Goal: Task Accomplishment & Management: Complete application form

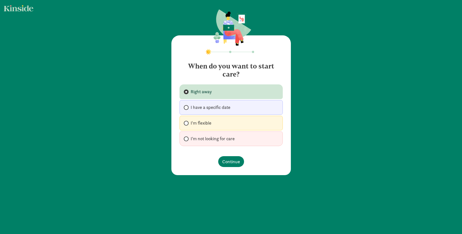
click at [257, 92] on label "Right away" at bounding box center [230, 92] width 103 height 15
click at [187, 92] on input "Right away" at bounding box center [185, 91] width 3 height 3
click at [228, 161] on span "Continue" at bounding box center [231, 161] width 18 height 7
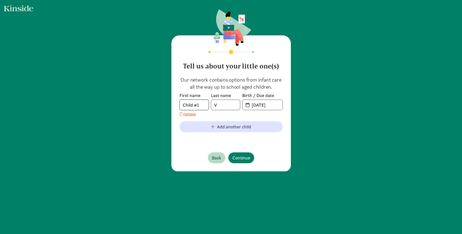
click at [201, 104] on input "Child #1" at bounding box center [194, 105] width 29 height 10
click at [200, 104] on input "Child #1" at bounding box center [194, 105] width 29 height 10
type input "[PERSON_NAME]"
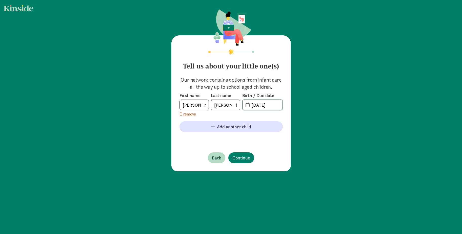
type input "[DATE]"
click at [239, 156] on span "Continue" at bounding box center [241, 158] width 18 height 7
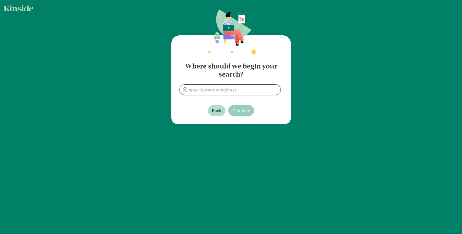
click at [238, 89] on input at bounding box center [230, 90] width 101 height 10
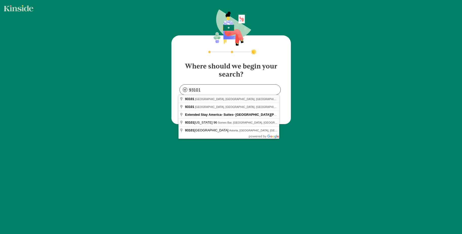
type input "[GEOGRAPHIC_DATA]"
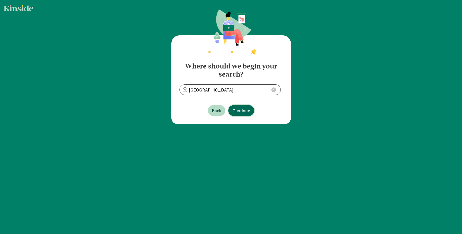
click at [241, 112] on span "Continue" at bounding box center [241, 110] width 18 height 7
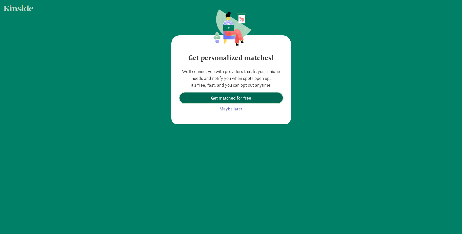
click at [240, 101] on span "Get matched for free" at bounding box center [231, 98] width 40 height 7
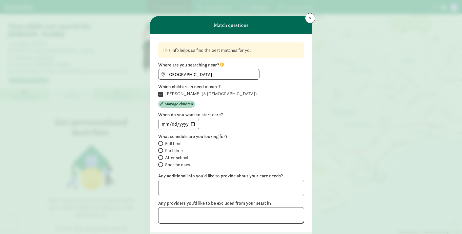
click at [180, 149] on span "Part time" at bounding box center [174, 151] width 18 height 6
click at [161, 149] on input "Part time" at bounding box center [159, 150] width 3 height 3
radio input "true"
click at [174, 144] on span "Full time" at bounding box center [173, 144] width 16 height 6
click at [161, 144] on input "Full time" at bounding box center [159, 143] width 3 height 3
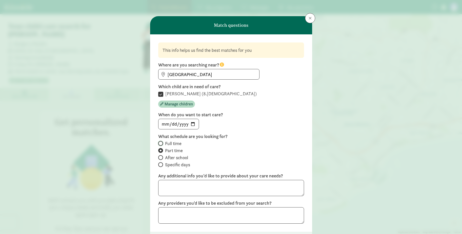
radio input "true"
radio input "false"
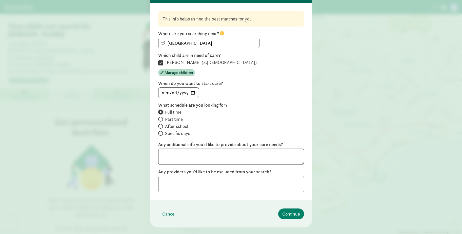
scroll to position [41, 0]
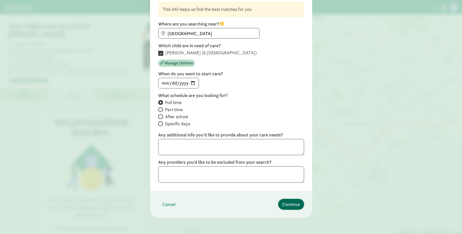
click at [286, 202] on span "Continue" at bounding box center [291, 204] width 18 height 7
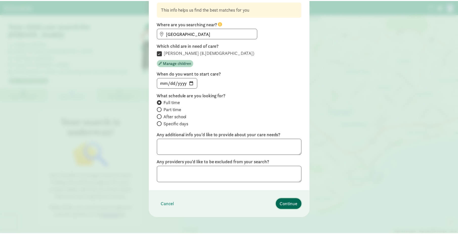
scroll to position [0, 0]
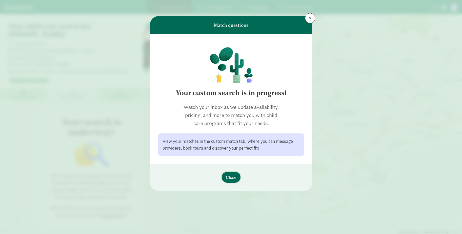
click at [230, 178] on span "Close" at bounding box center [231, 177] width 11 height 7
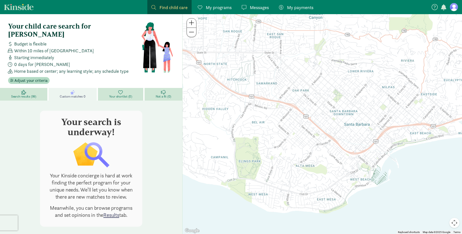
click at [454, 7] on figure at bounding box center [454, 7] width 8 height 8
click at [131, 183] on p "Your Kinside concierge is hard at work finding the perfect program for your uni…" at bounding box center [91, 186] width 90 height 28
click at [28, 95] on span "Search results (99)" at bounding box center [23, 97] width 25 height 4
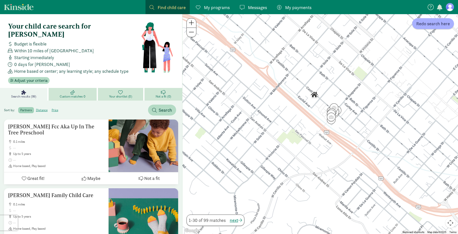
drag, startPoint x: 425, startPoint y: 171, endPoint x: 251, endPoint y: 127, distance: 179.0
click at [251, 127] on div at bounding box center [320, 124] width 276 height 220
click at [56, 107] on label "price" at bounding box center [55, 110] width 11 height 6
click at [52, 108] on input "price" at bounding box center [52, 108] width 0 height 0
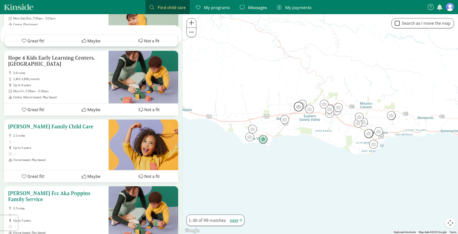
scroll to position [354, 0]
